Goal: Transaction & Acquisition: Purchase product/service

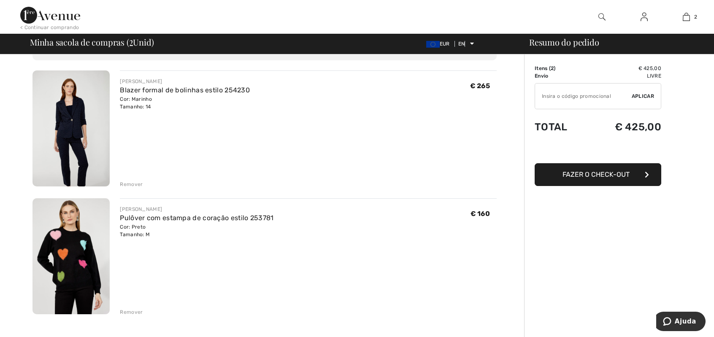
scroll to position [42, 0]
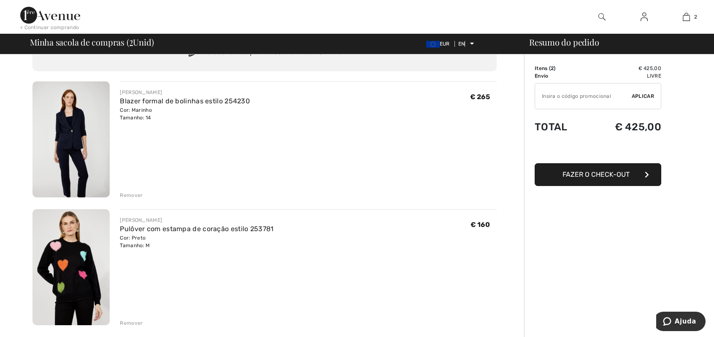
click at [66, 127] on img at bounding box center [71, 139] width 77 height 116
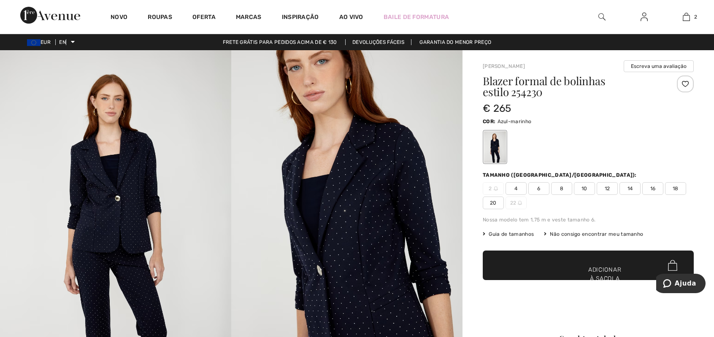
click at [355, 213] on img at bounding box center [346, 223] width 231 height 347
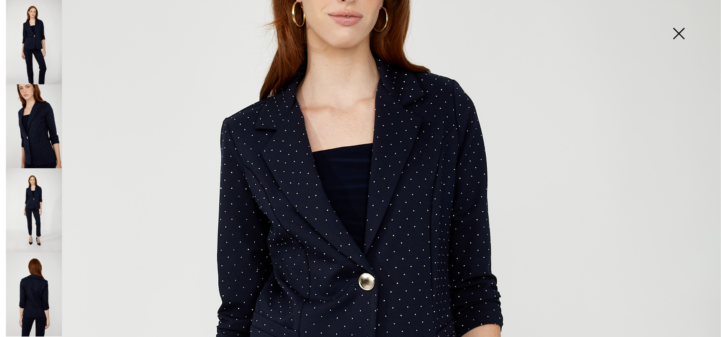
scroll to position [211, 0]
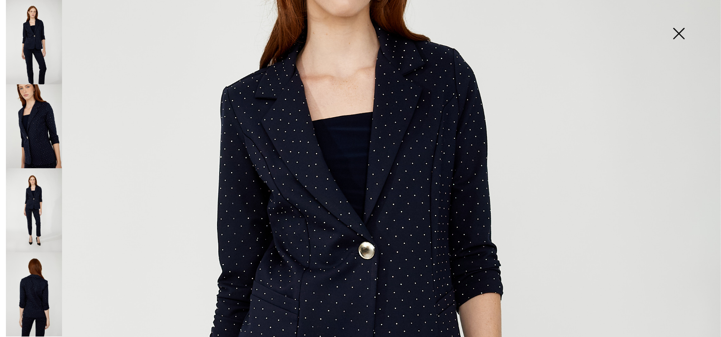
click at [37, 137] on img at bounding box center [34, 126] width 56 height 84
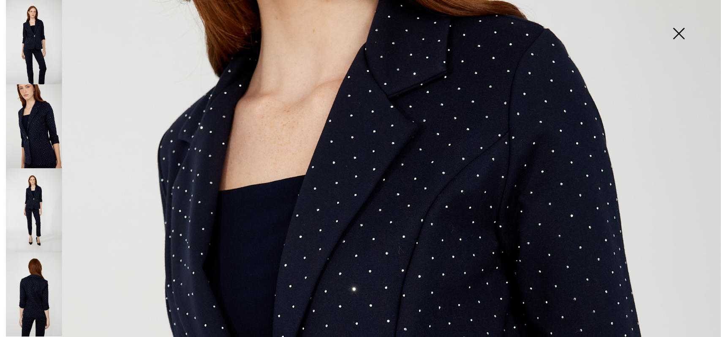
click at [38, 211] on img at bounding box center [34, 210] width 56 height 84
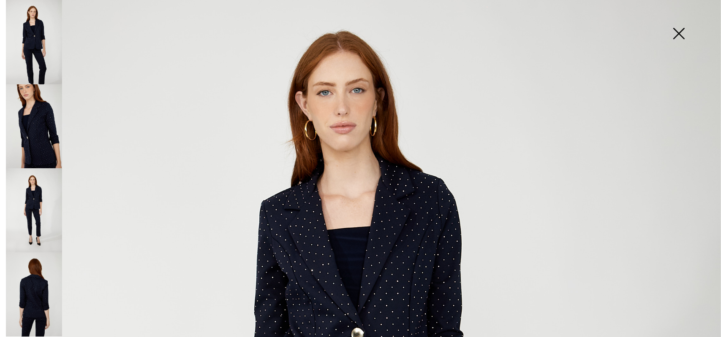
scroll to position [58, 0]
